Goal: Information Seeking & Learning: Learn about a topic

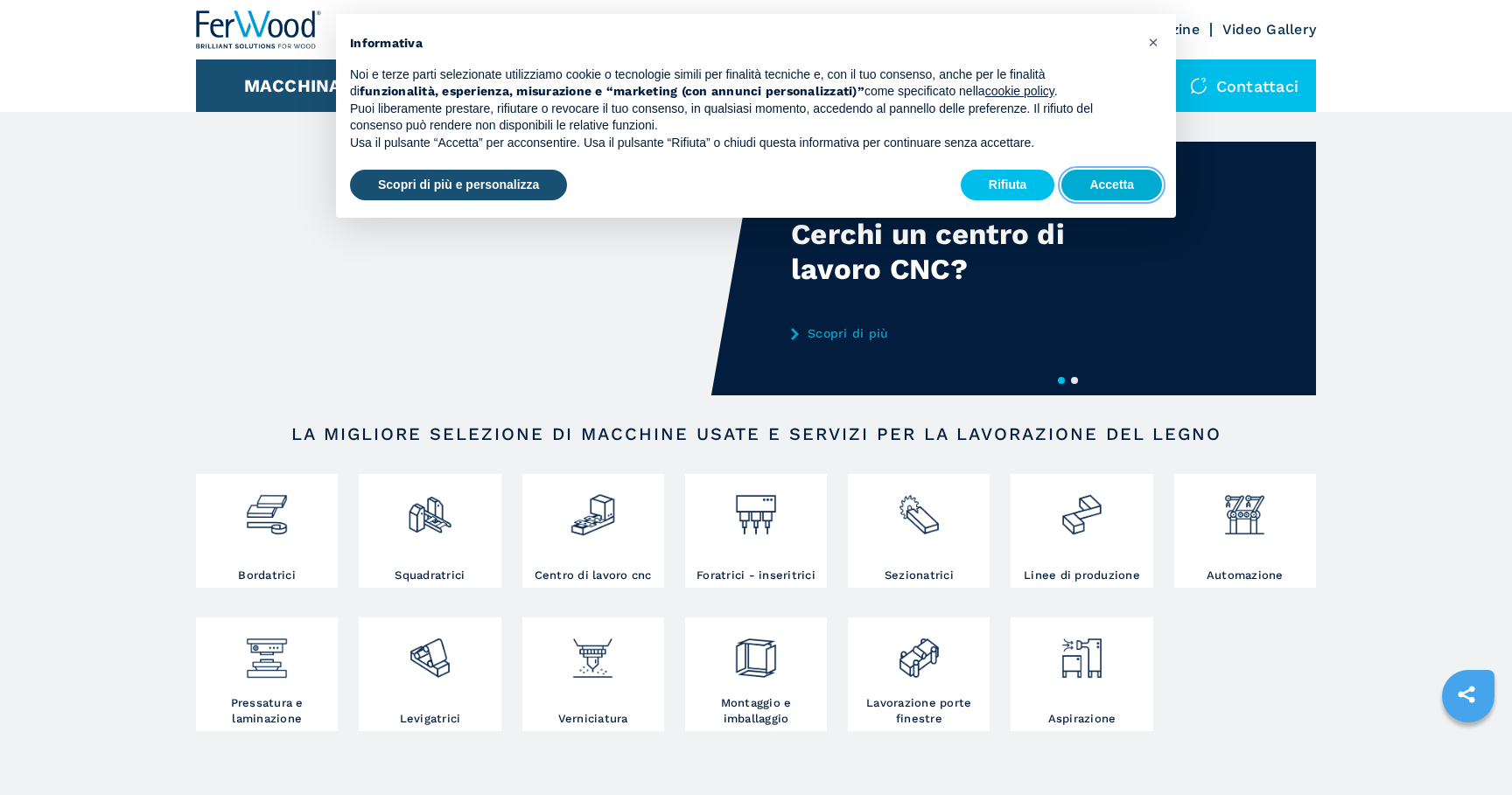
click at [1113, 178] on button "Accetta" at bounding box center [1112, 185] width 101 height 31
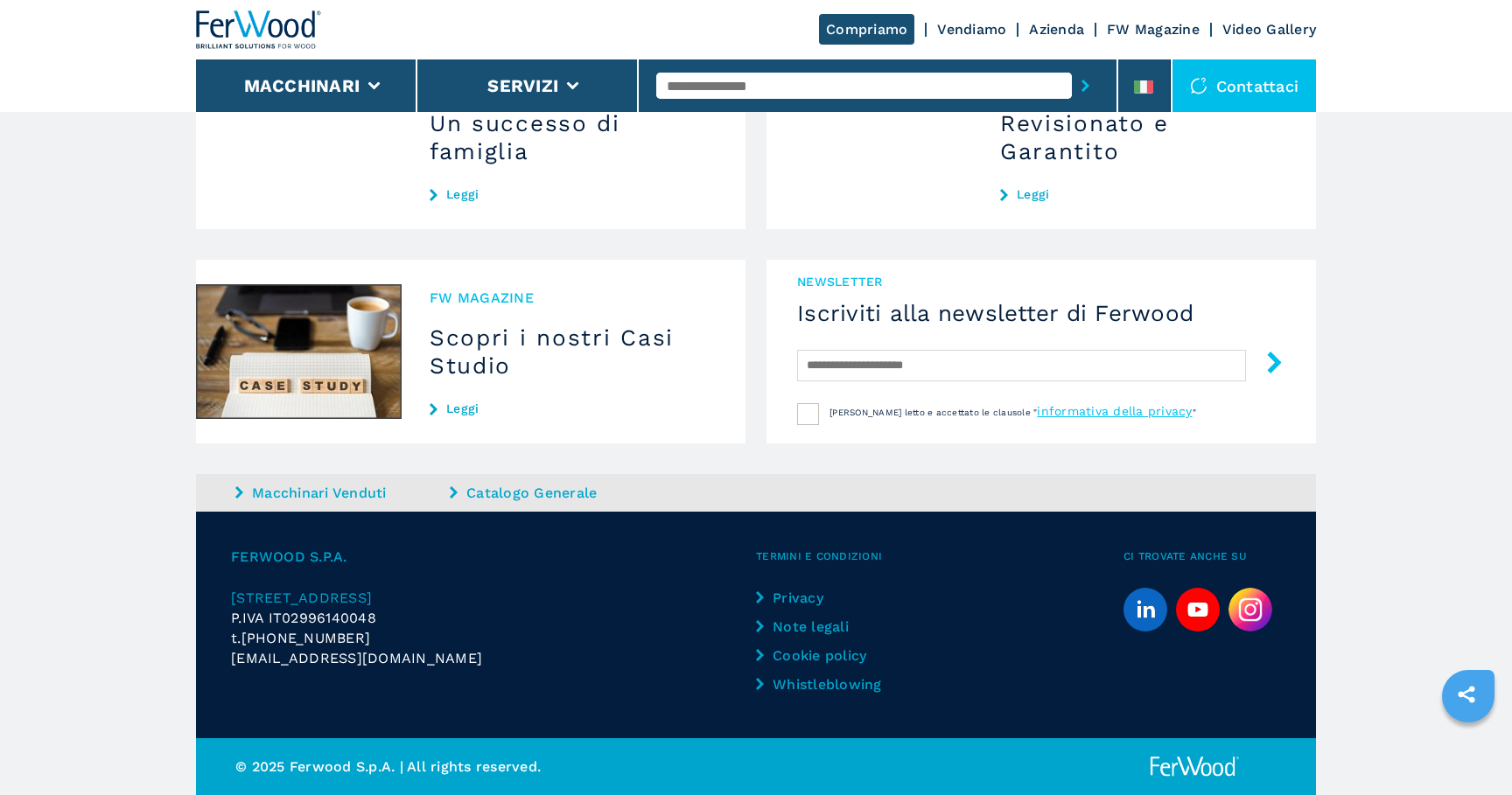
scroll to position [3202, 0]
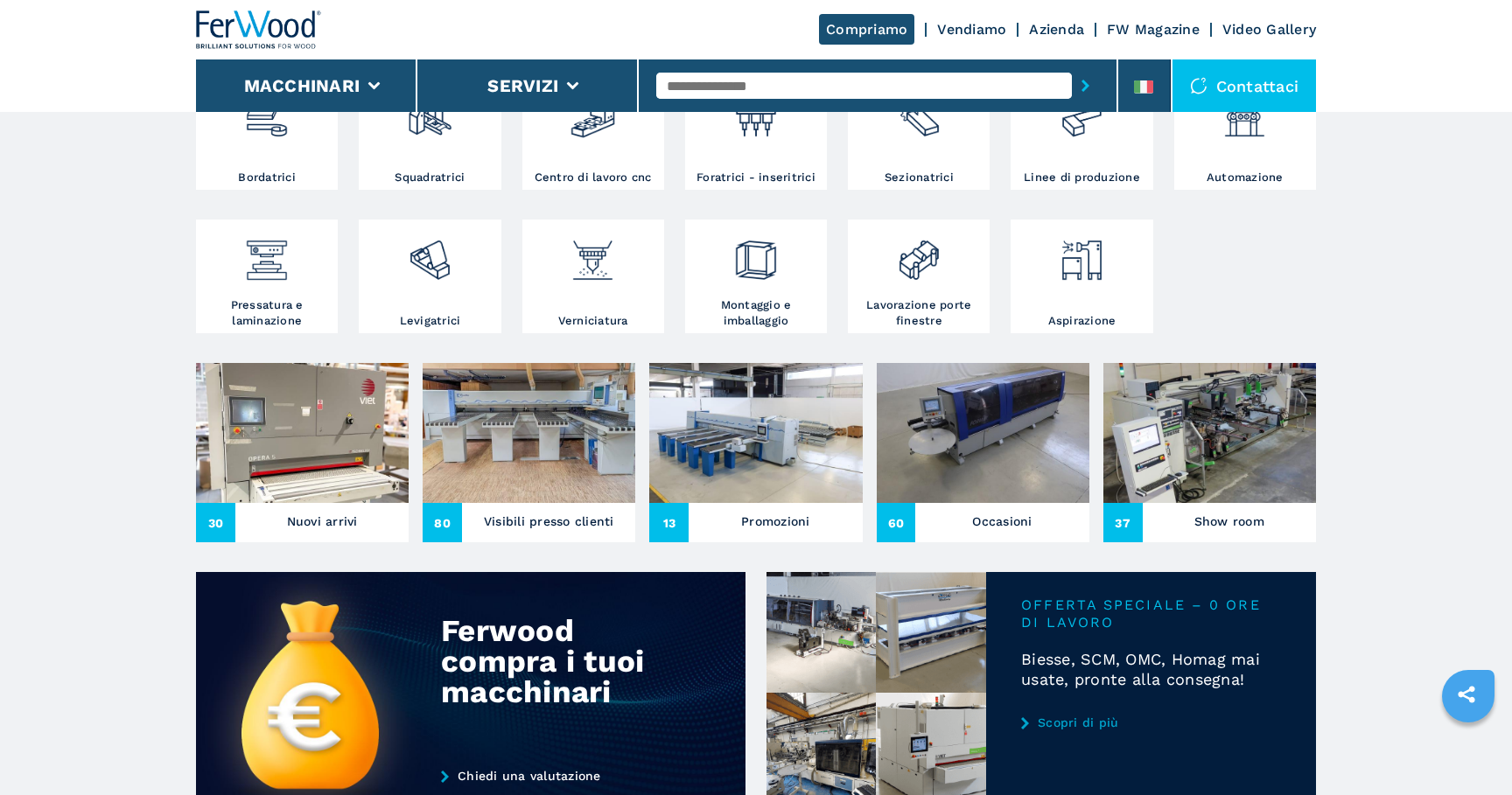
scroll to position [414, 0]
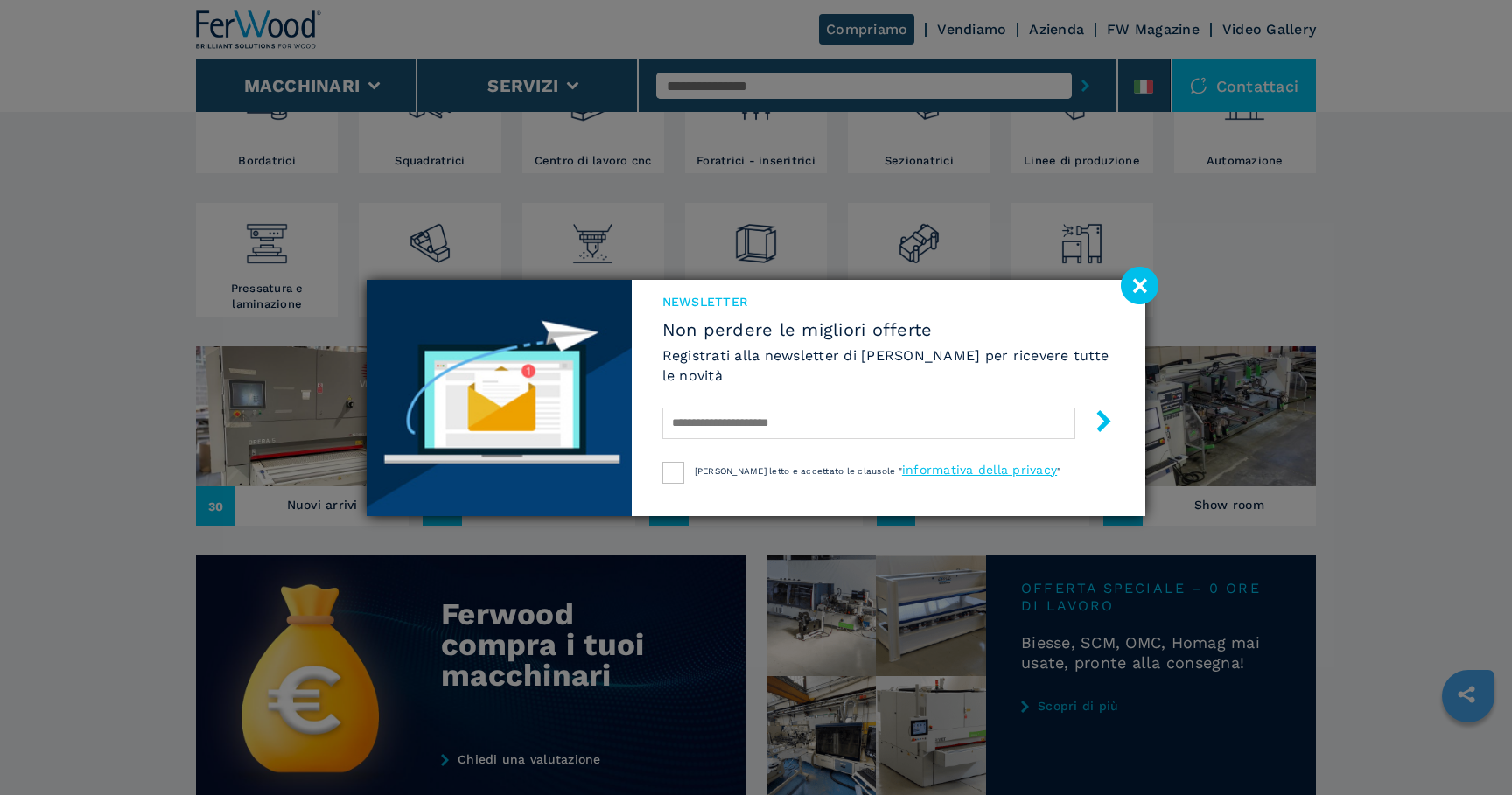
click at [1148, 268] on image at bounding box center [1140, 285] width 38 height 38
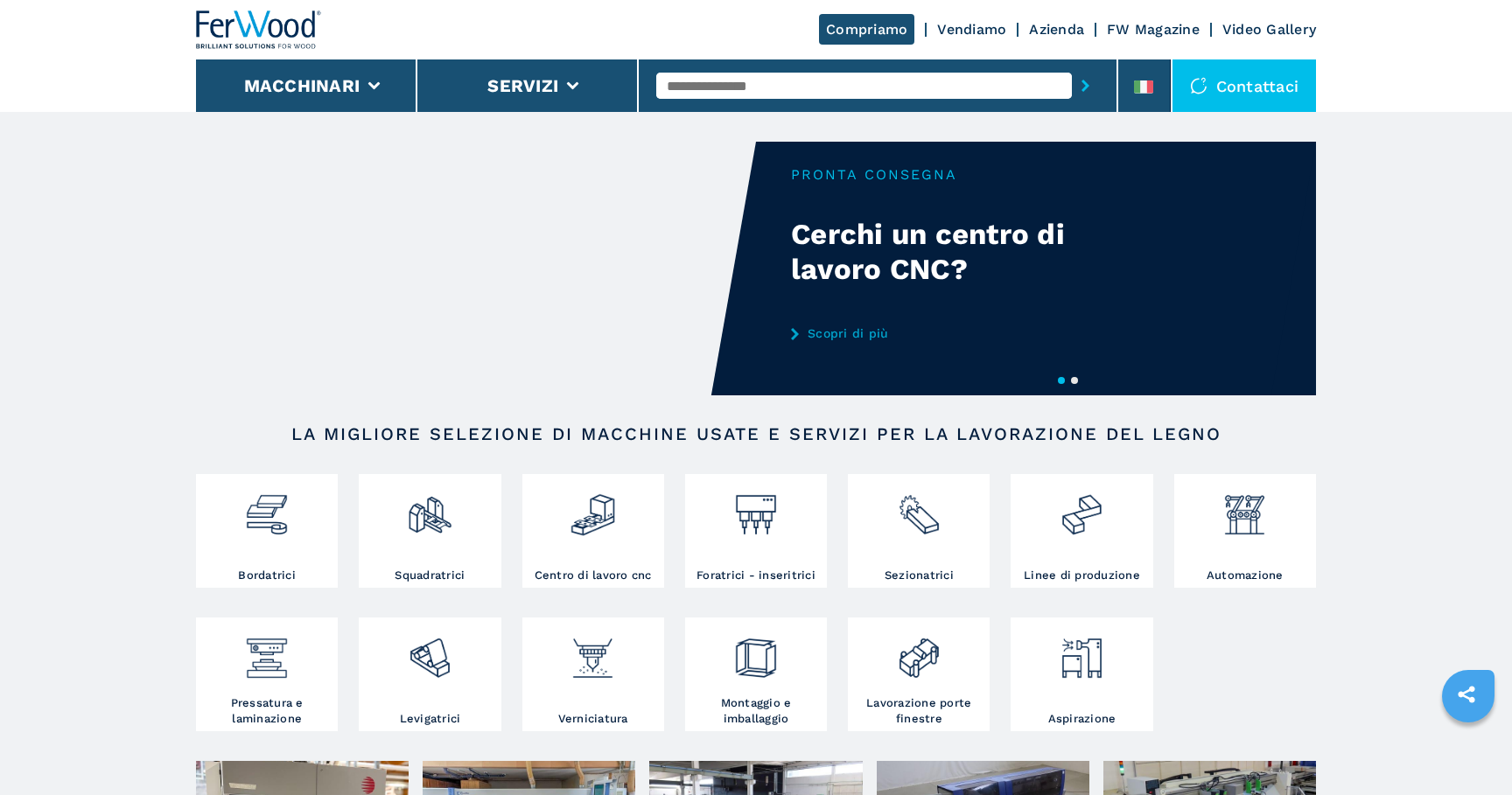
click at [1045, 31] on link "Azienda" at bounding box center [1057, 29] width 55 height 17
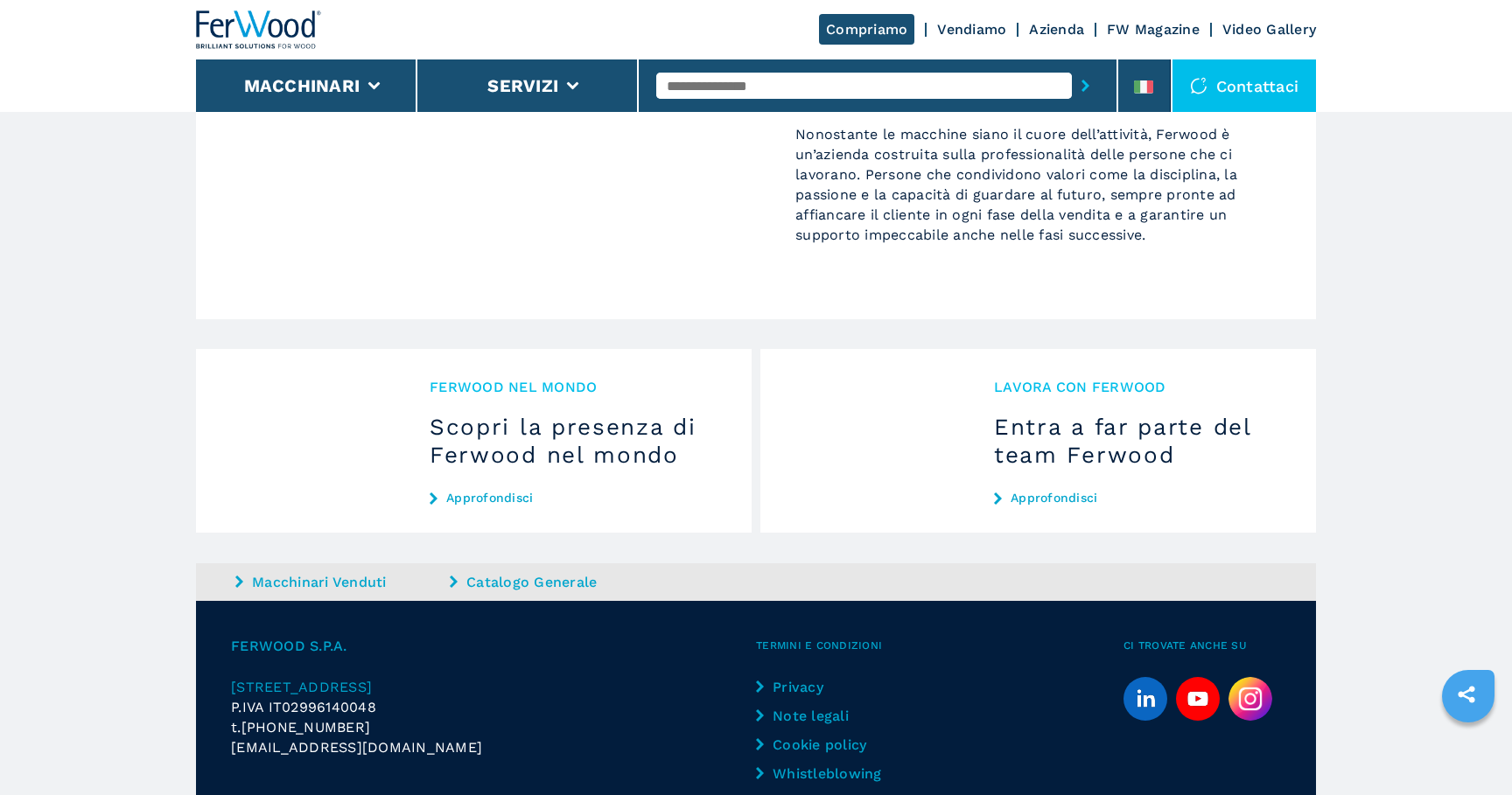
scroll to position [1642, 0]
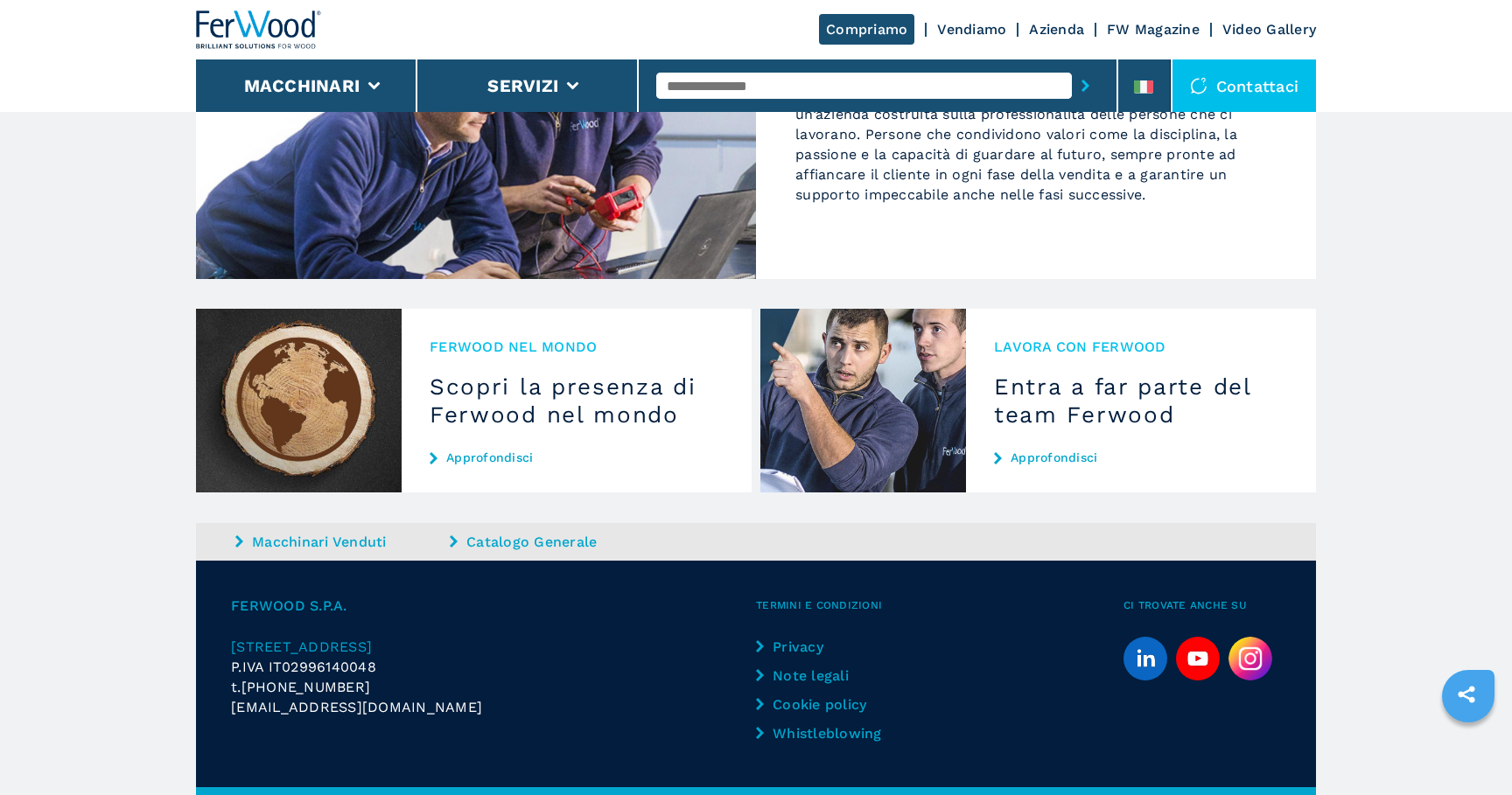
click at [1176, 28] on link "FW Magazine" at bounding box center [1153, 29] width 93 height 17
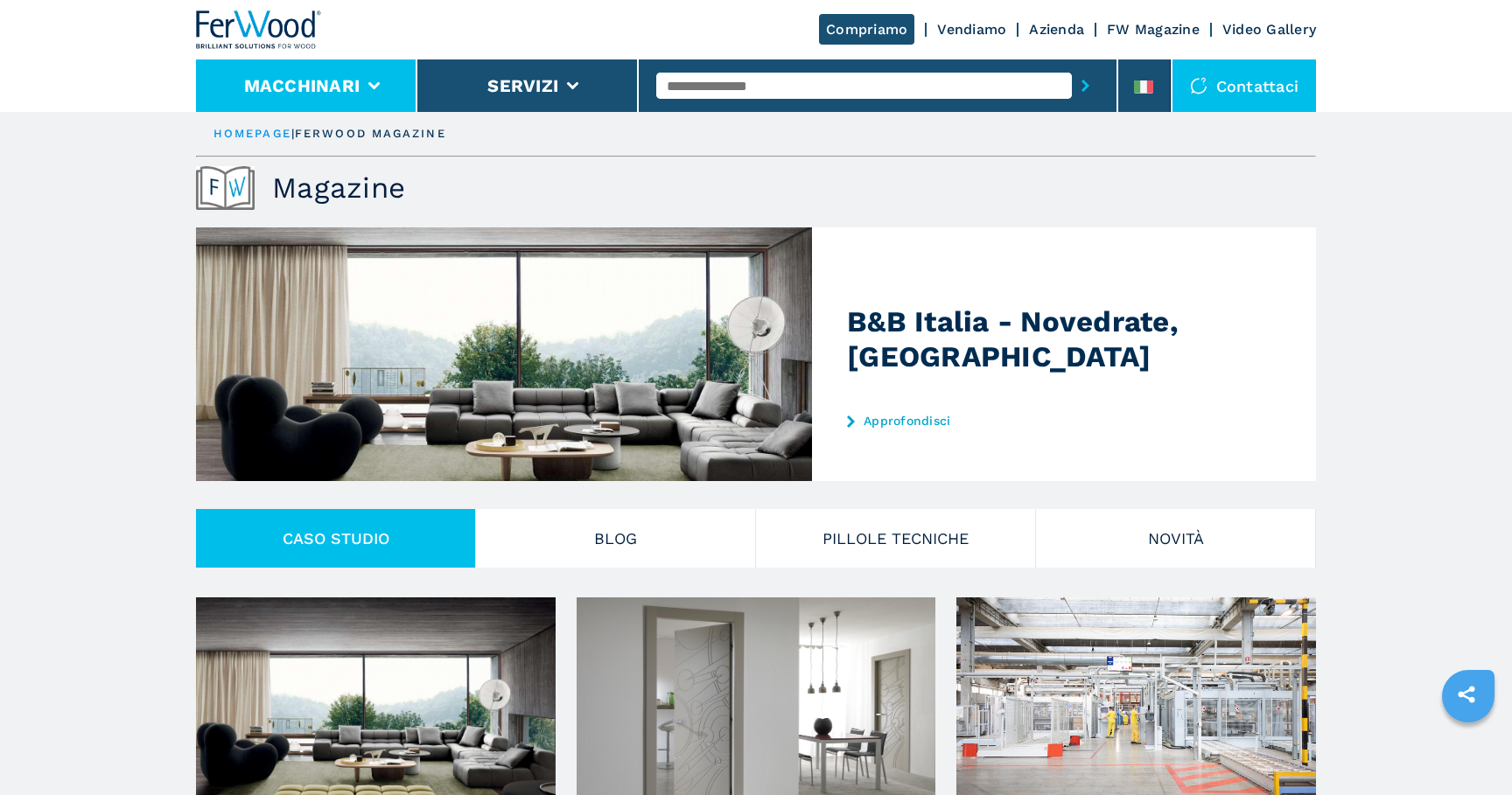
click at [354, 103] on li "Macchinari" at bounding box center [306, 85] width 221 height 52
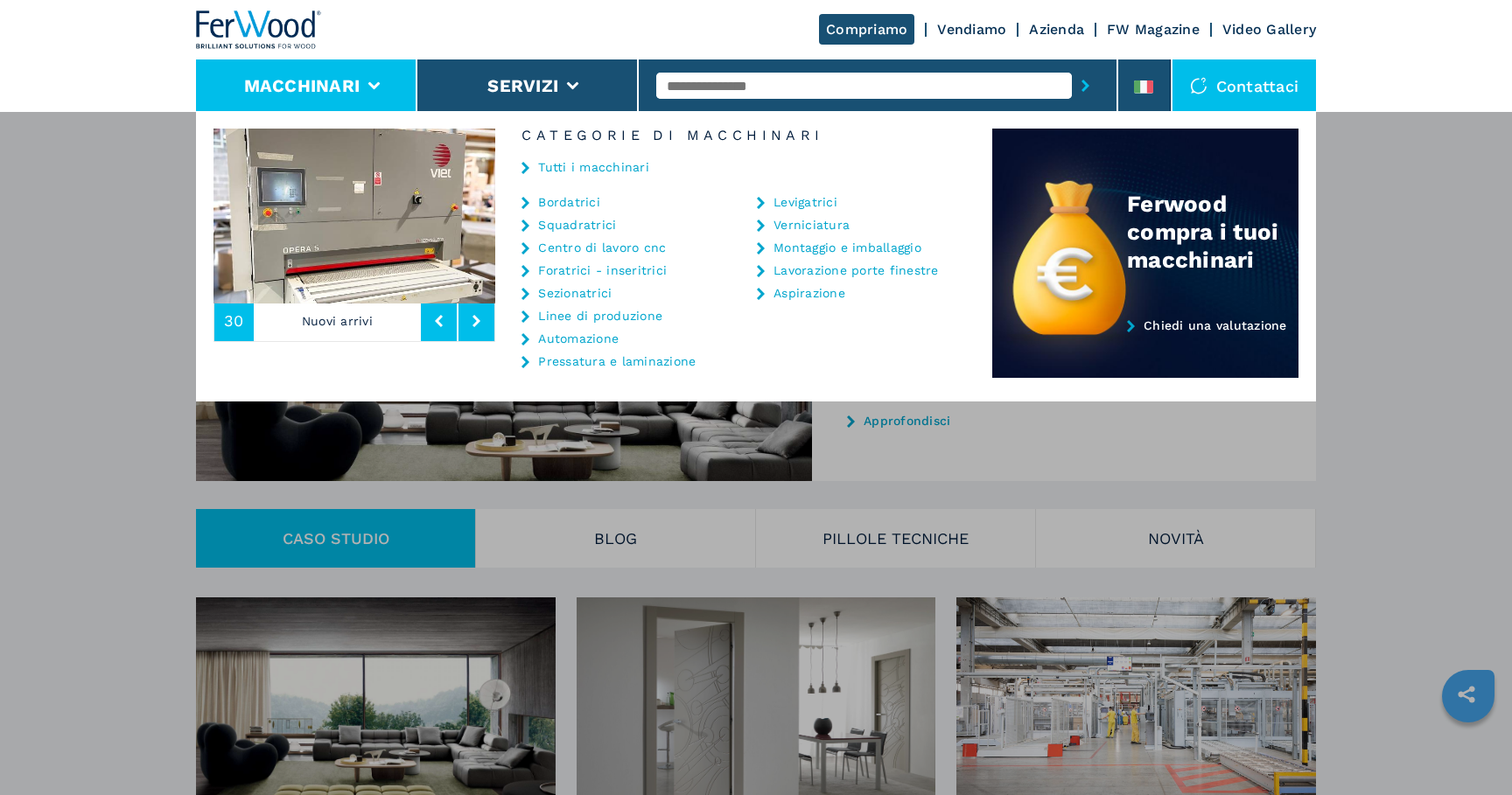
click at [569, 248] on link "Centro di lavoro cnc" at bounding box center [602, 247] width 128 height 12
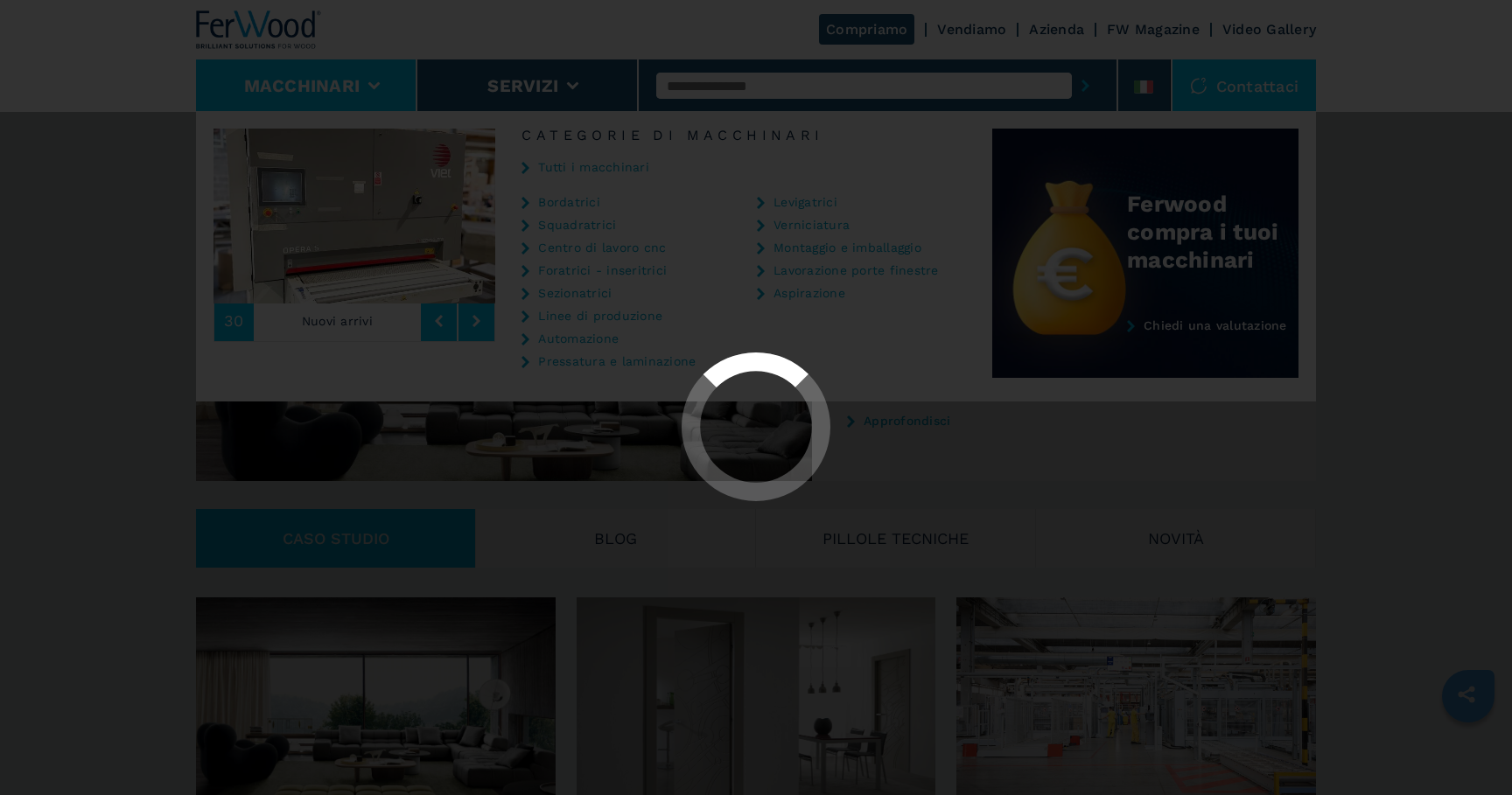
select select "**********"
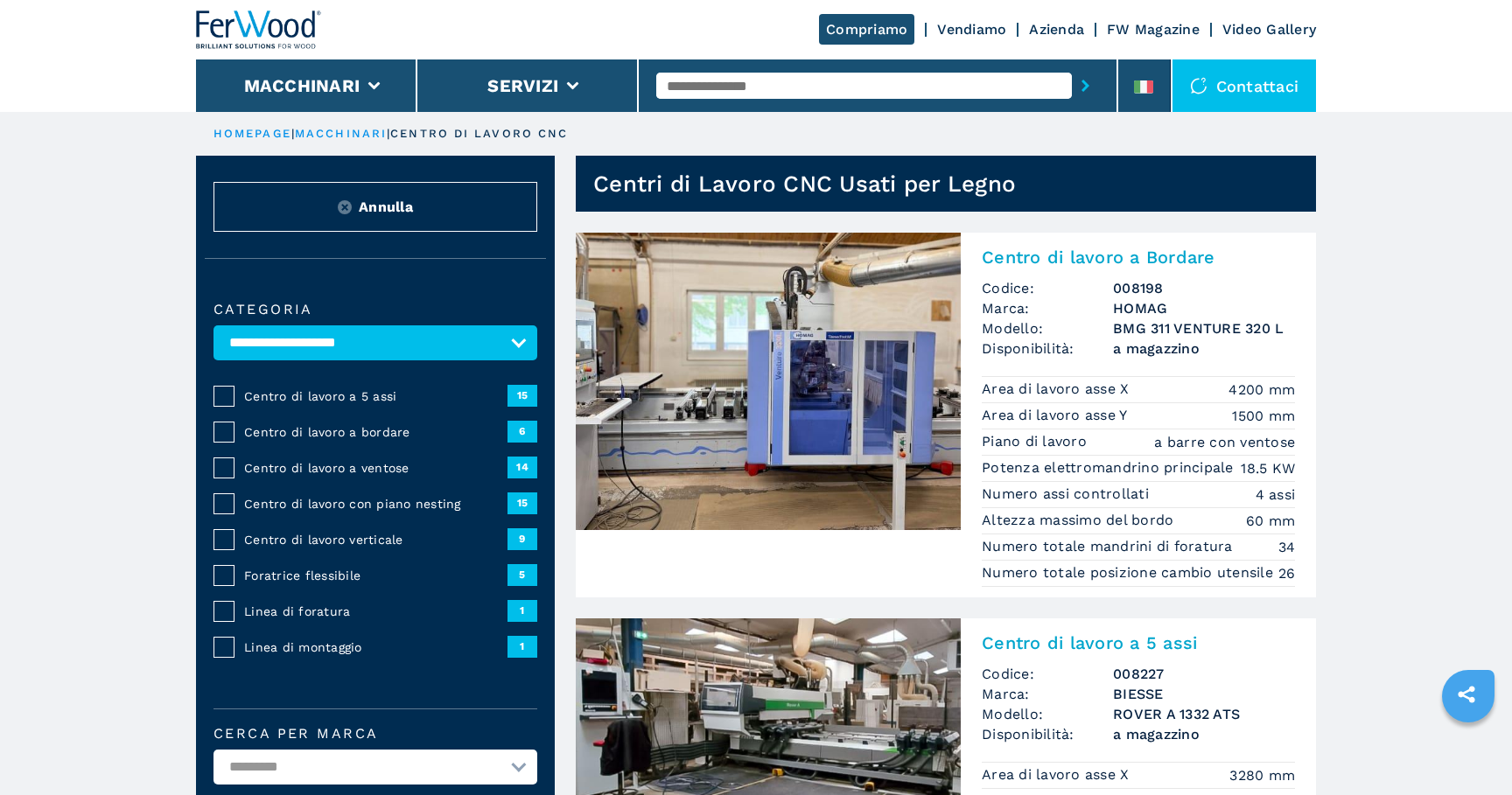
click at [1027, 261] on h2 "Centro di lavoro a Bordare" at bounding box center [1139, 257] width 314 height 21
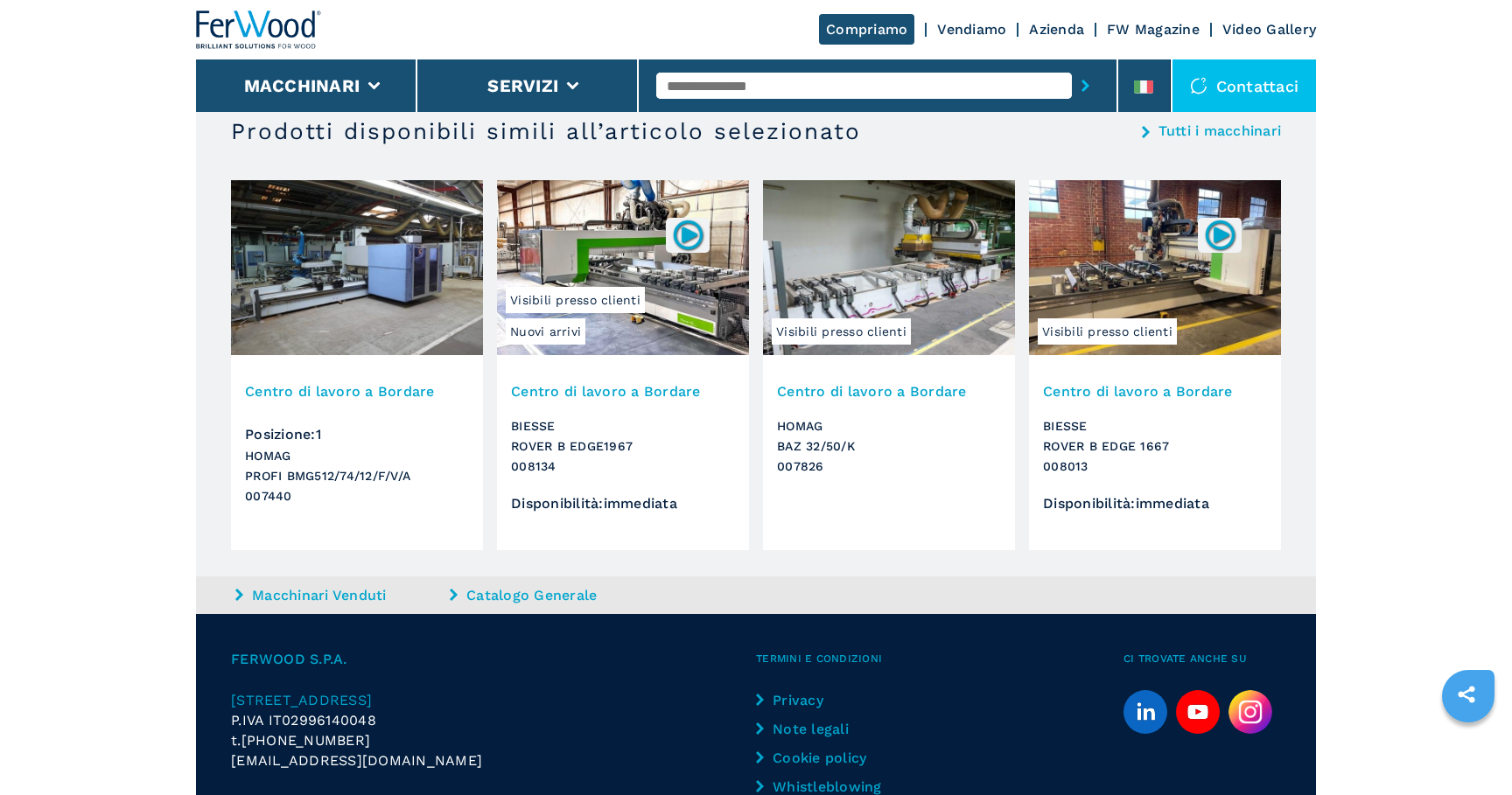
scroll to position [1884, 0]
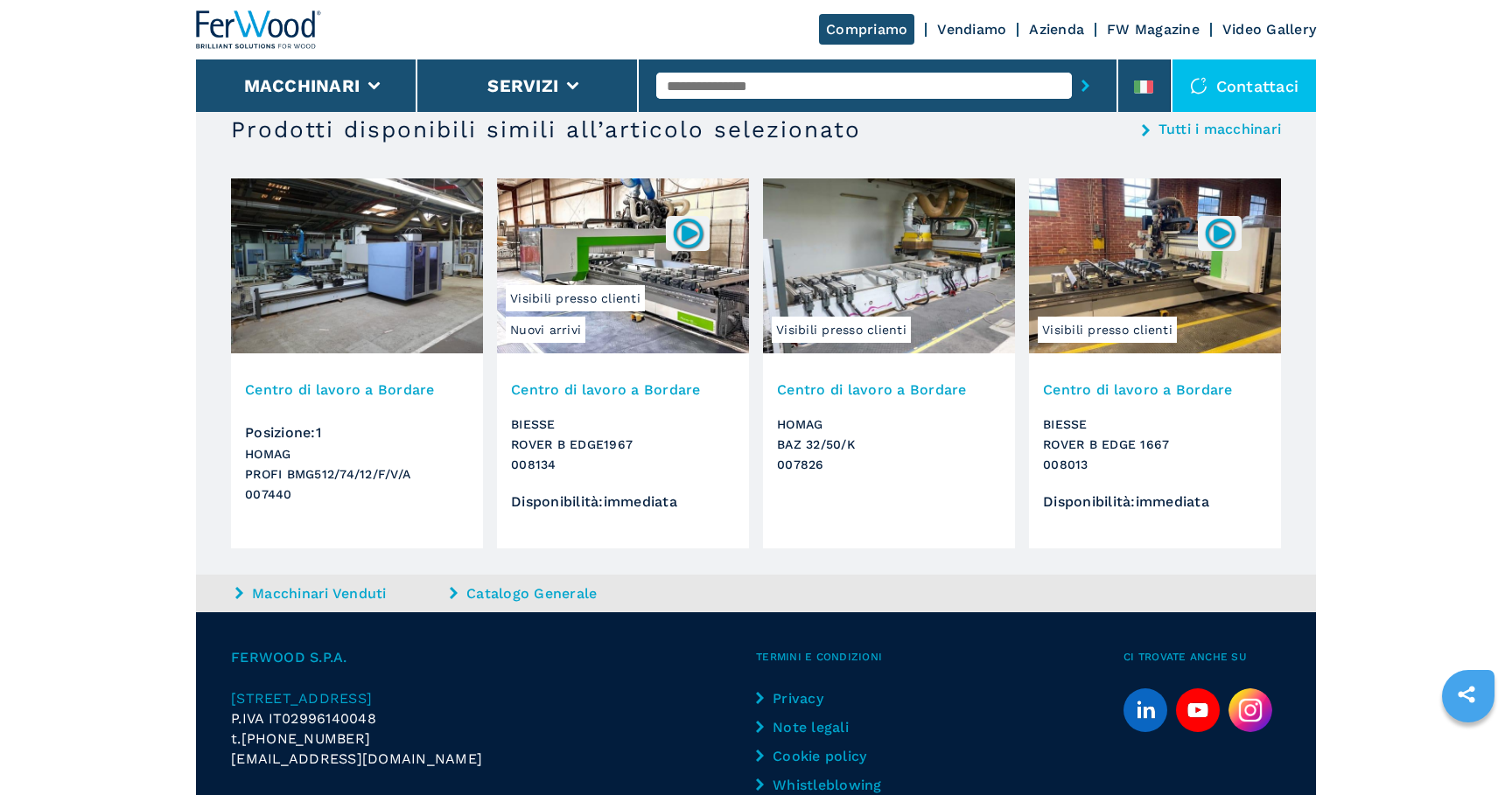
click at [858, 393] on h3 "Centro di lavoro a Bordare" at bounding box center [889, 390] width 224 height 20
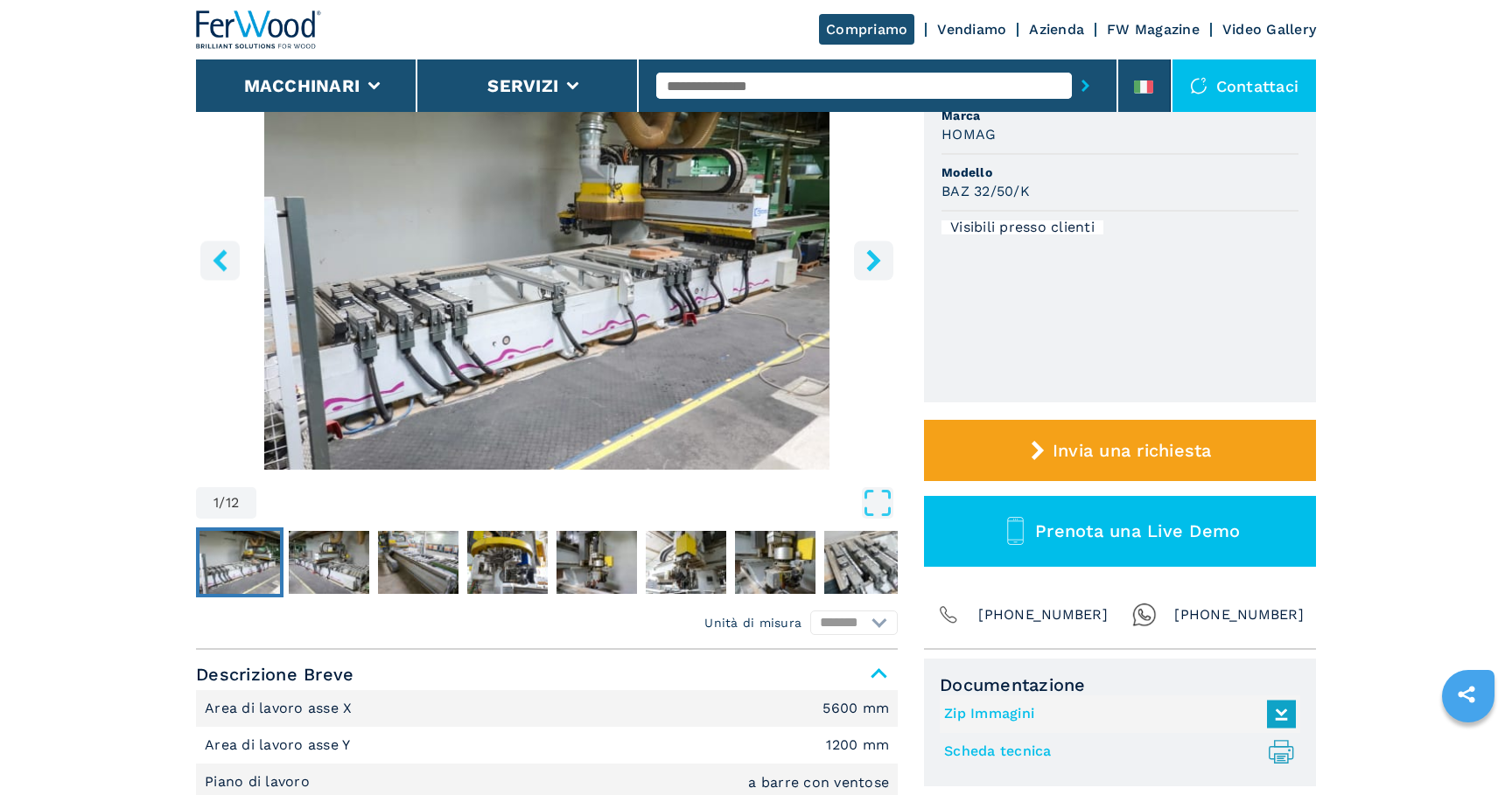
scroll to position [234, 0]
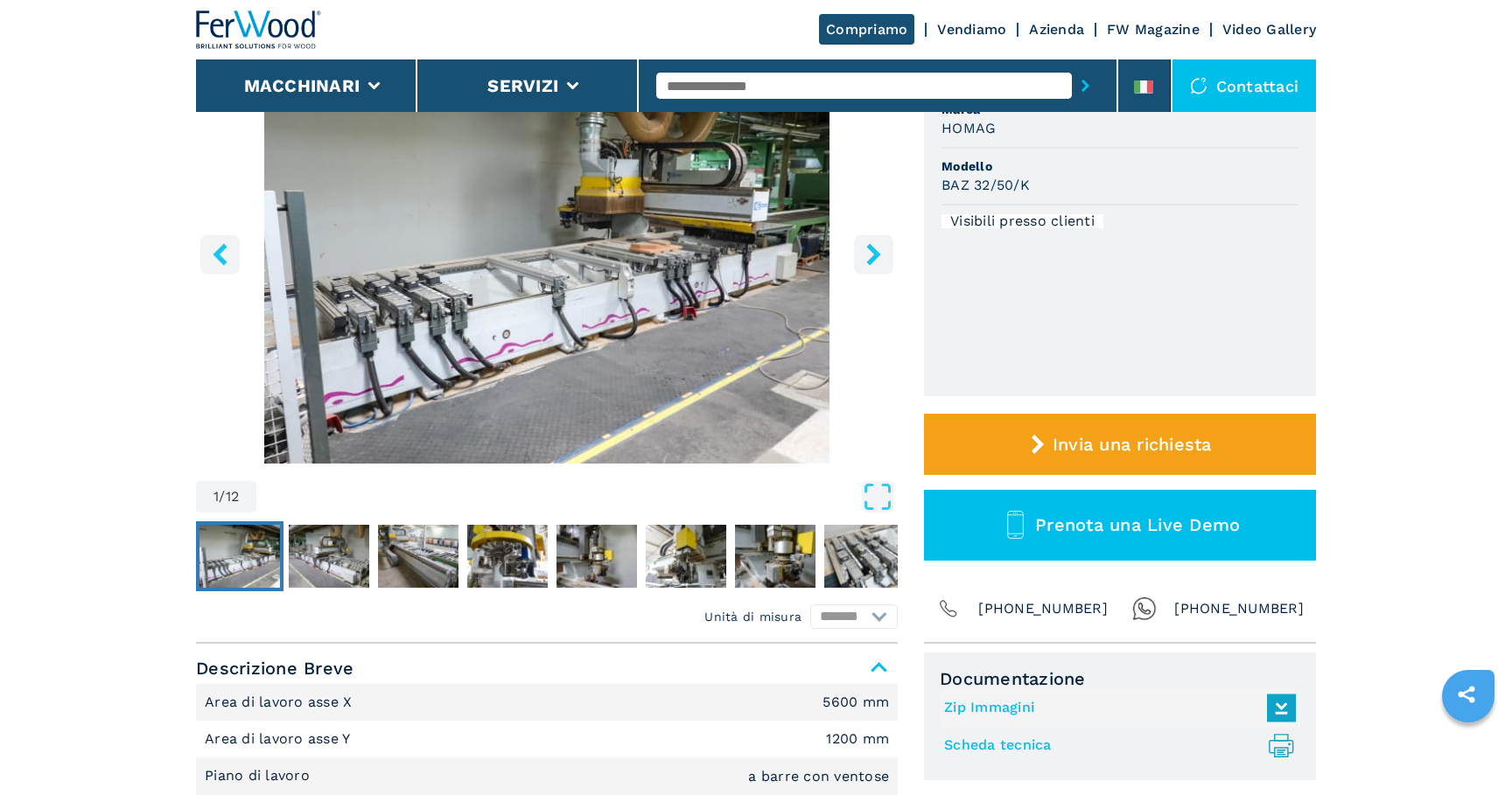
click at [873, 264] on icon "right-button" at bounding box center [874, 254] width 22 height 22
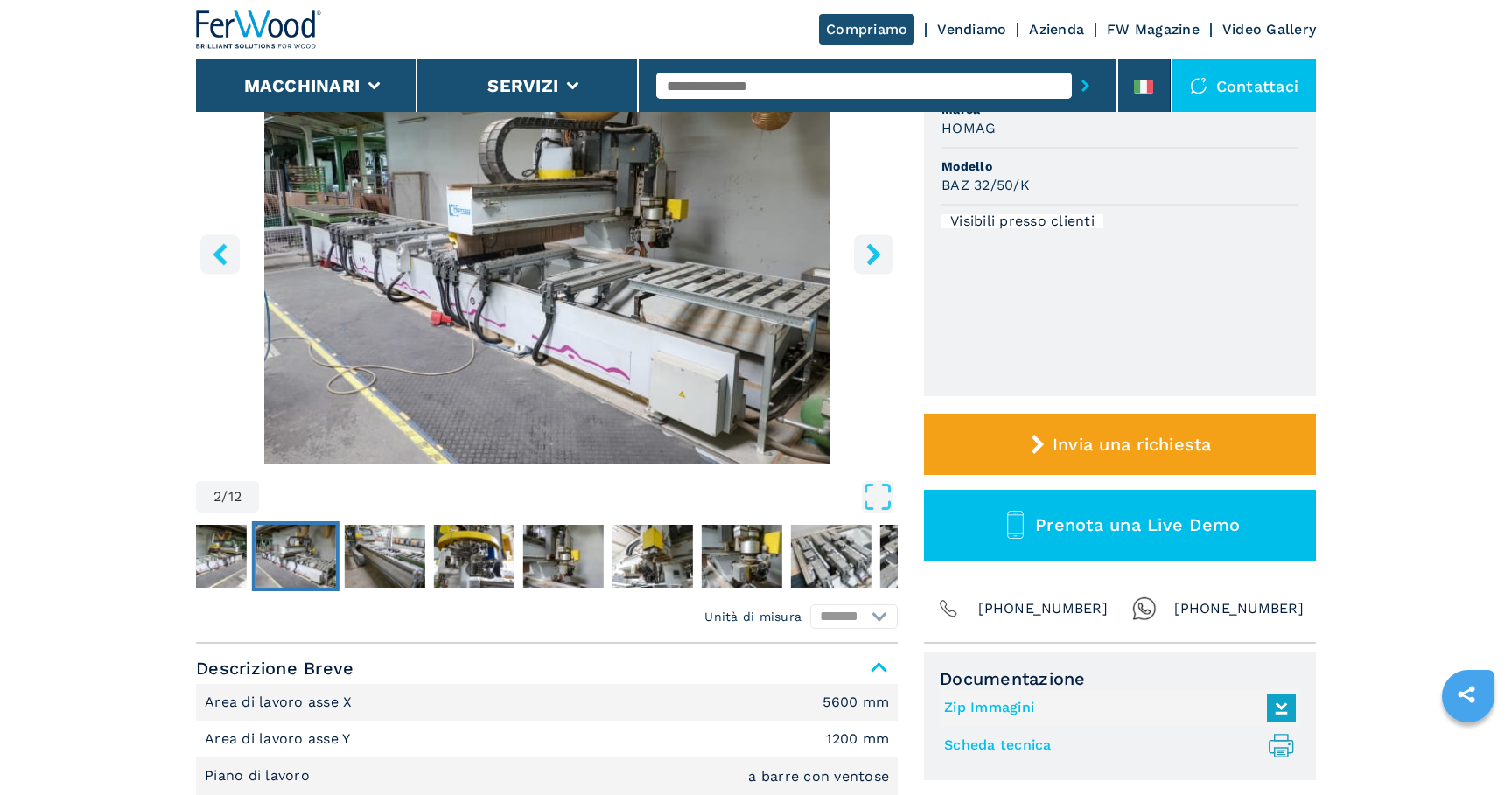
click at [873, 264] on icon "right-button" at bounding box center [874, 254] width 22 height 22
click at [877, 501] on icon "Open Fullscreen" at bounding box center [878, 497] width 31 height 31
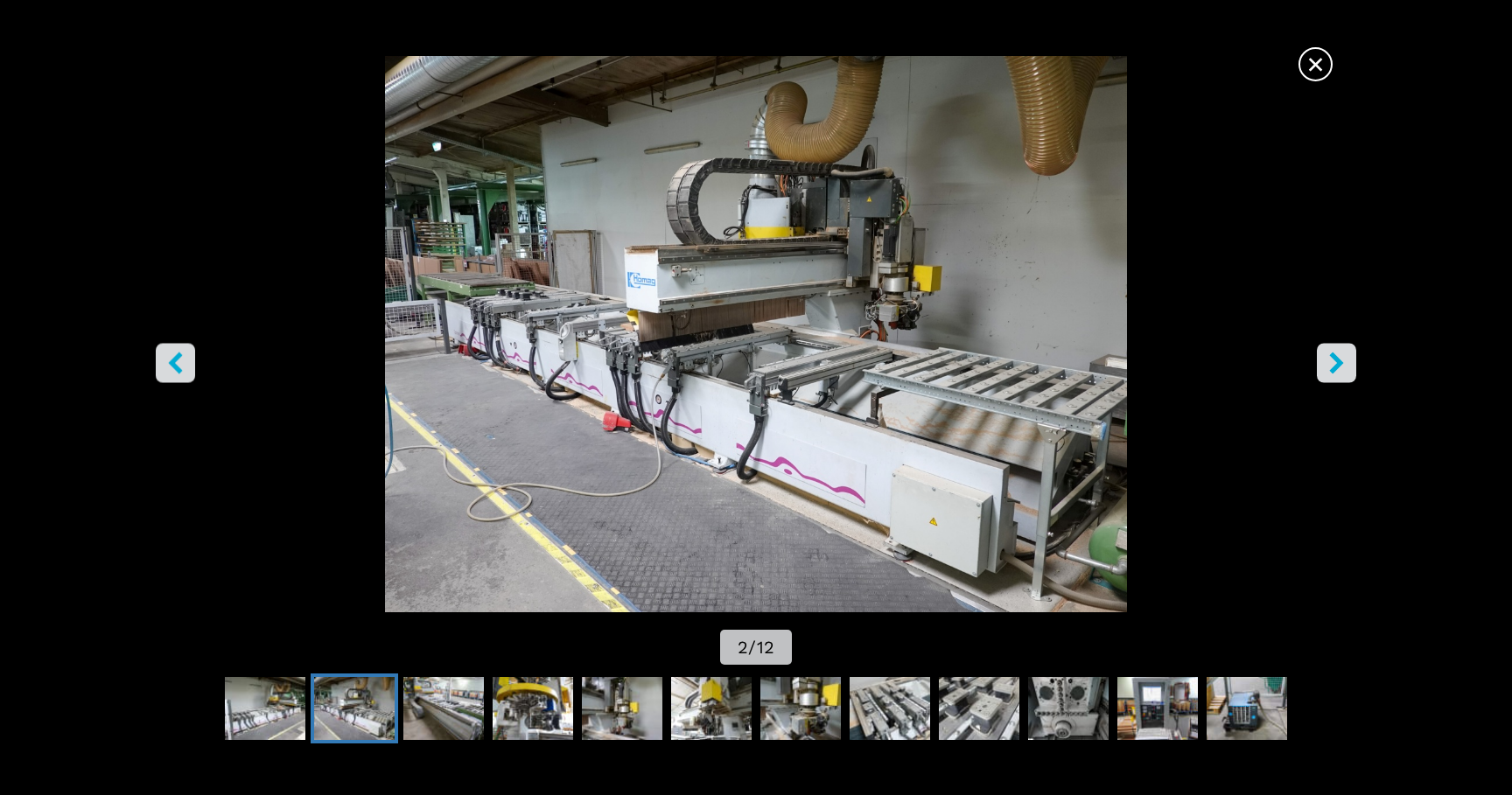
click at [1309, 56] on span "×" at bounding box center [1316, 61] width 30 height 30
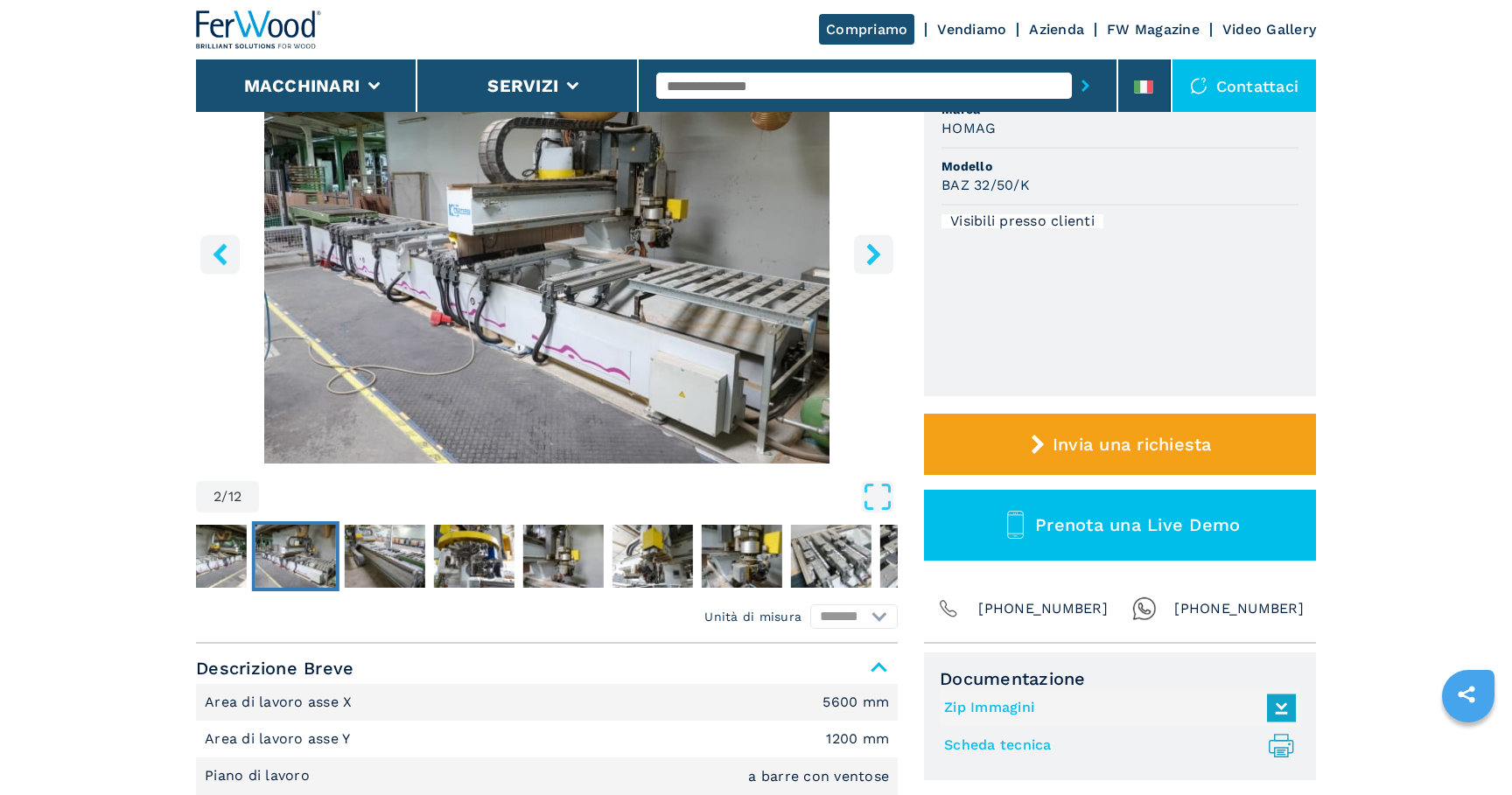
click at [648, 293] on img "Go to Slide 2" at bounding box center [547, 251] width 702 height 425
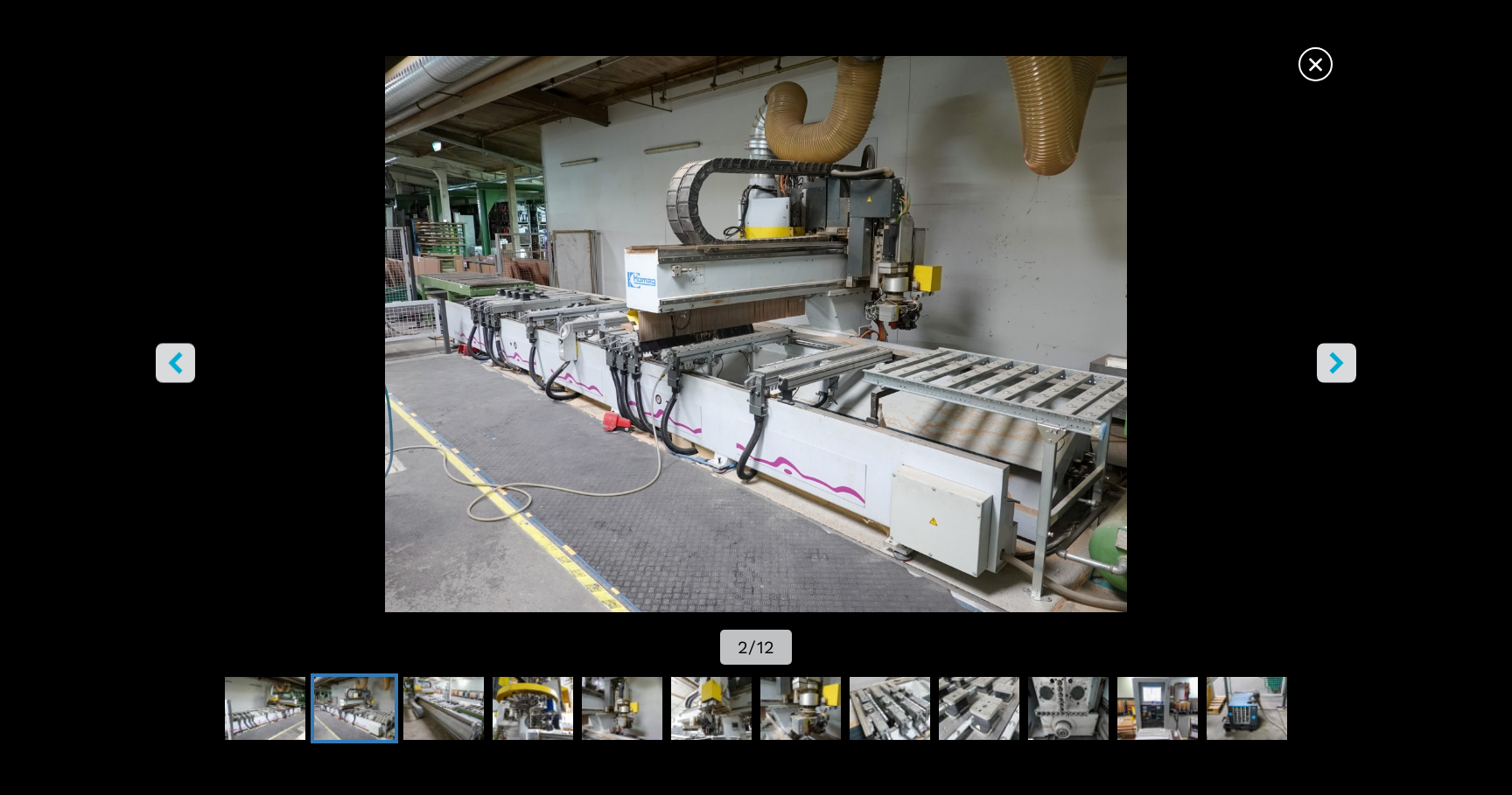
click at [1344, 359] on icon "right-button" at bounding box center [1337, 362] width 22 height 22
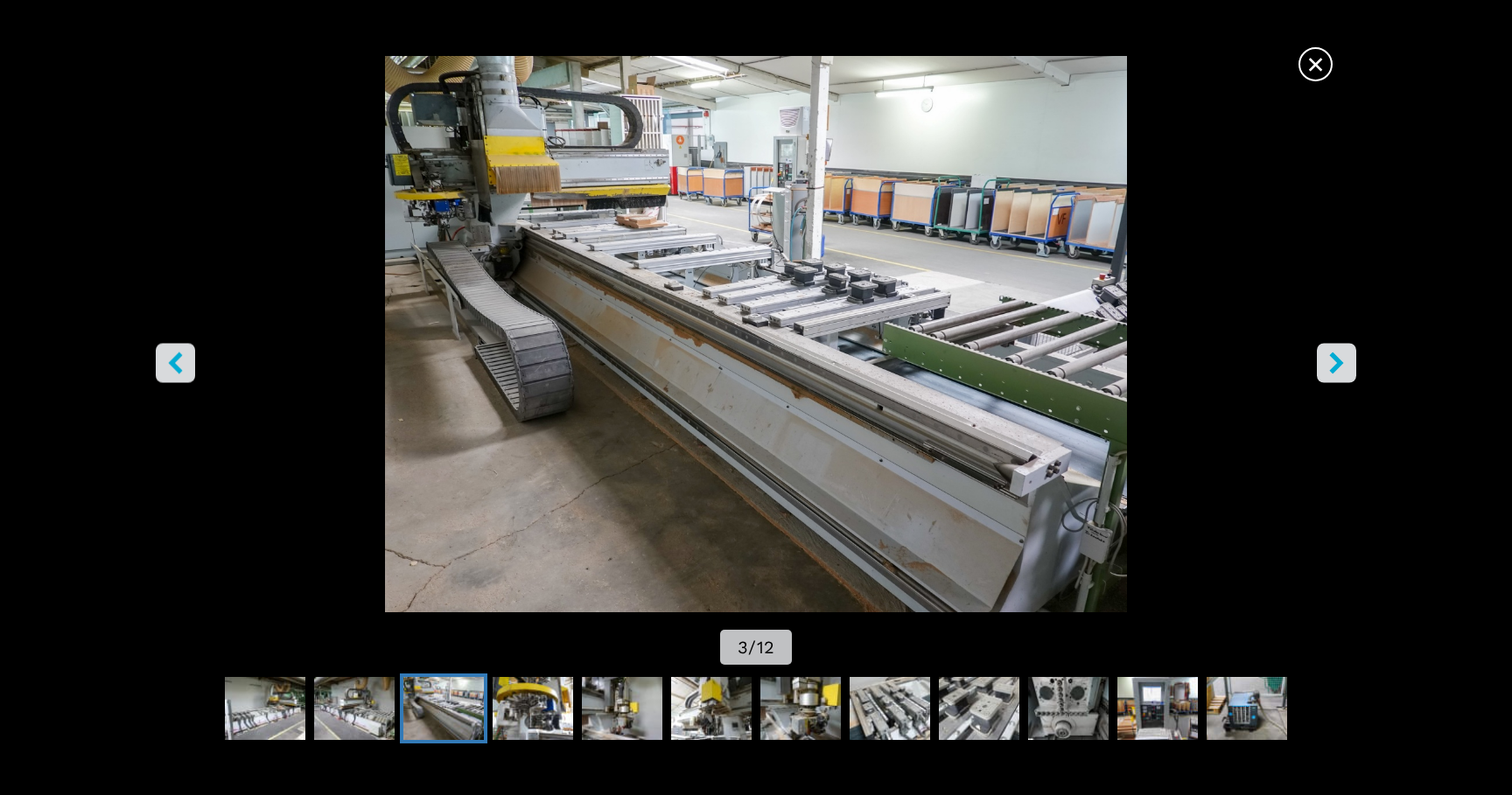
click at [1344, 359] on icon "right-button" at bounding box center [1337, 362] width 22 height 22
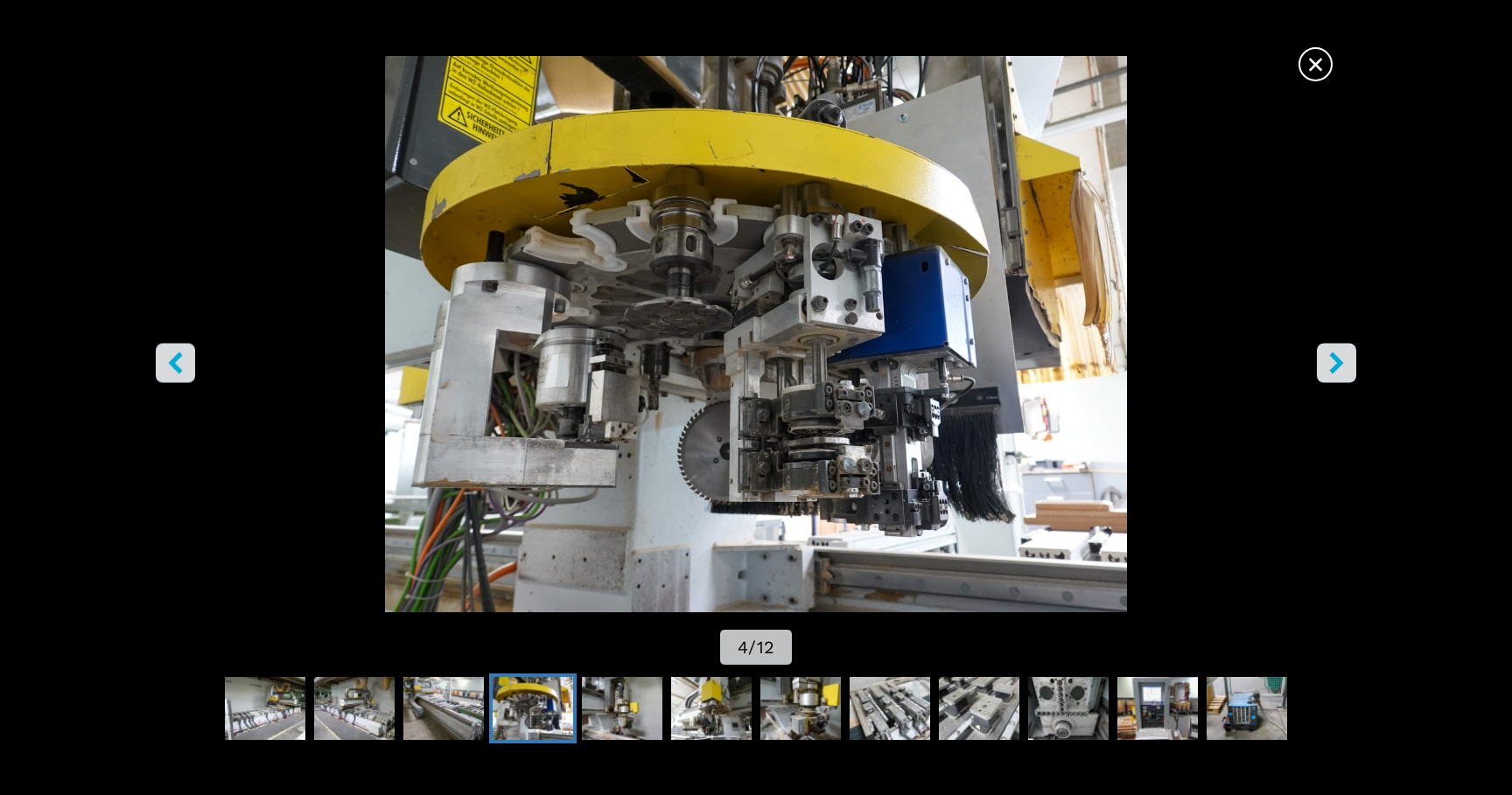
click at [1344, 359] on icon "right-button" at bounding box center [1337, 362] width 22 height 22
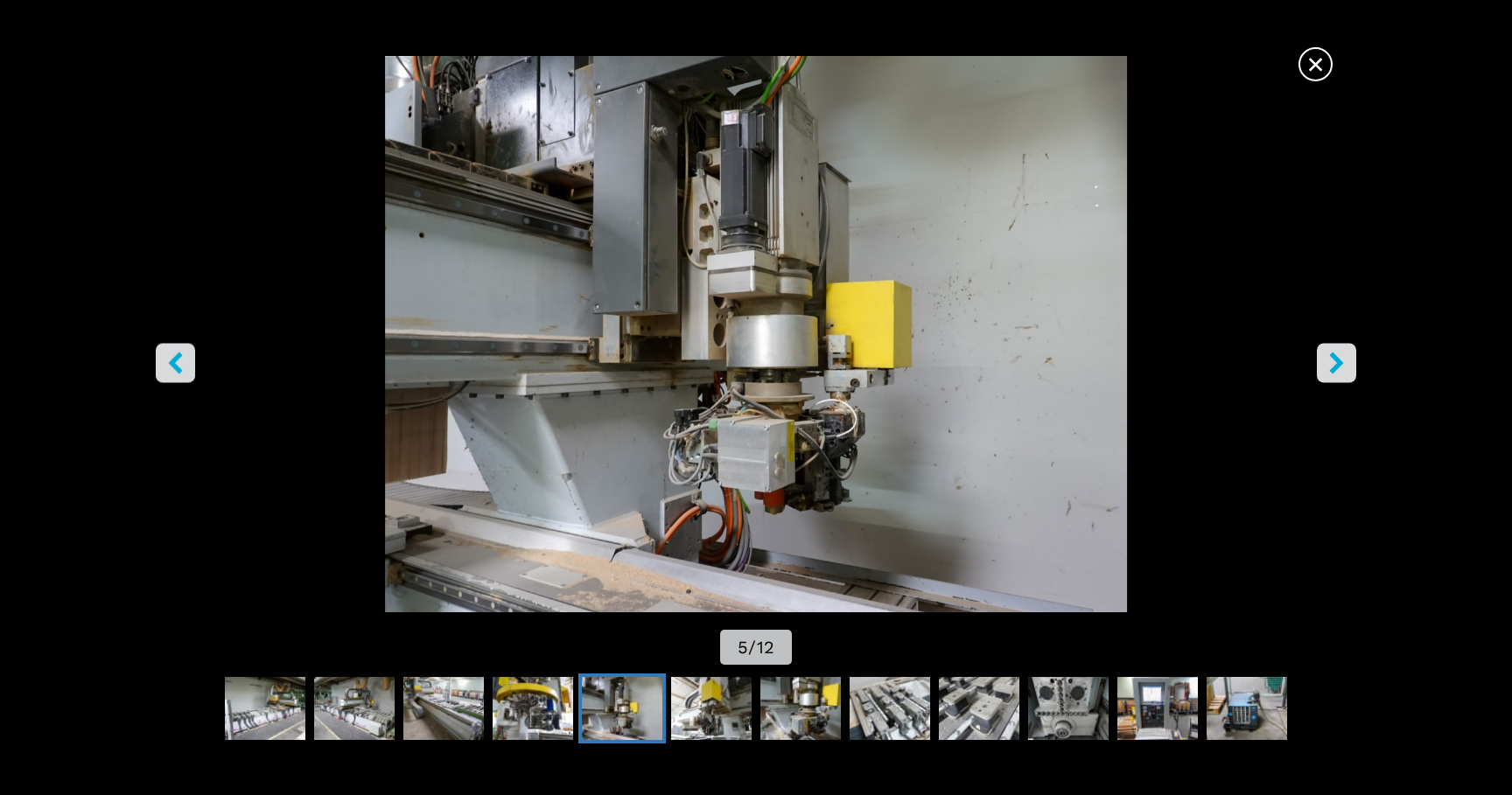
click at [1306, 57] on span "×" at bounding box center [1316, 61] width 30 height 30
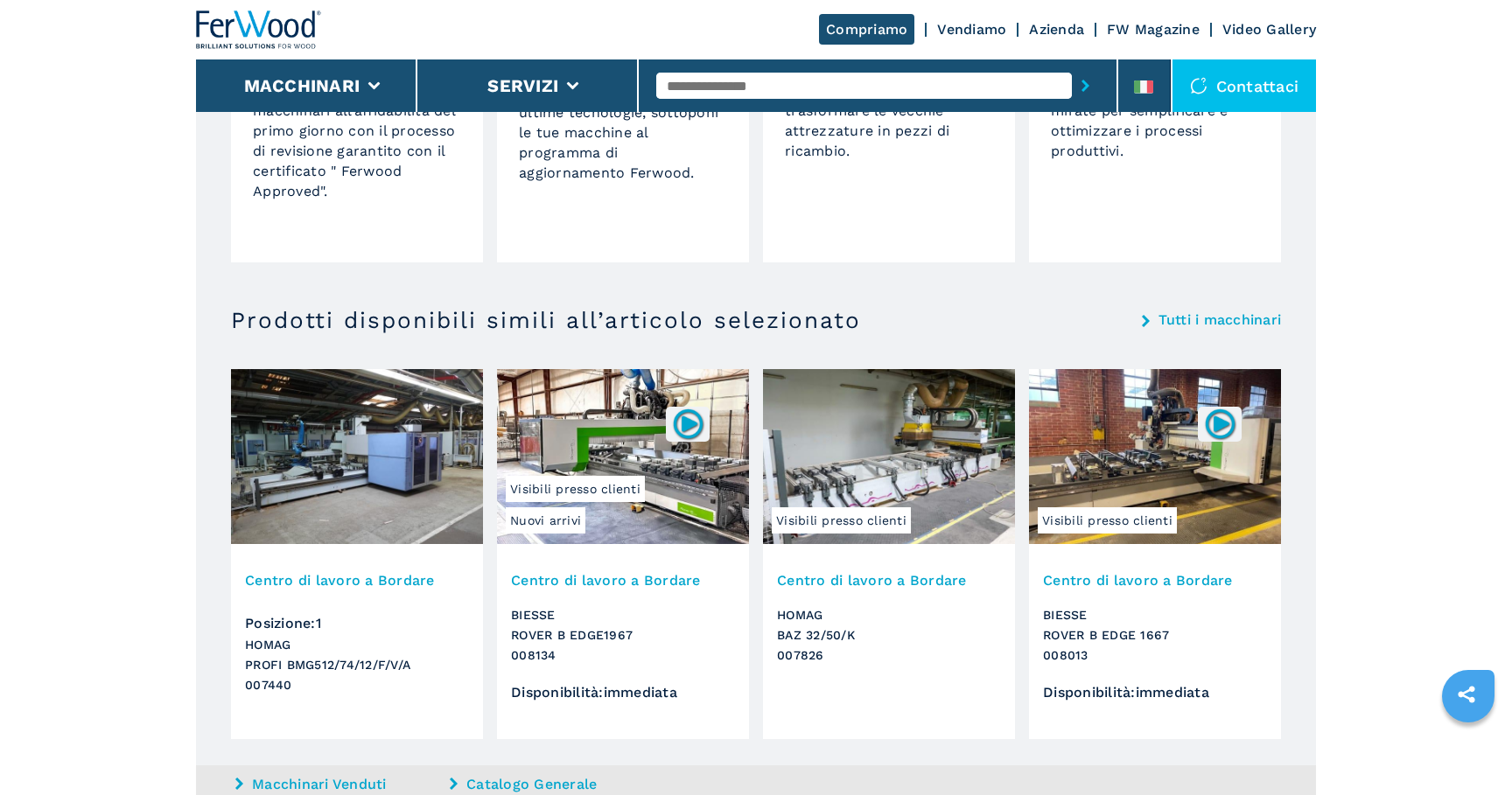
scroll to position [1984, 0]
